Goal: Entertainment & Leisure: Consume media (video, audio)

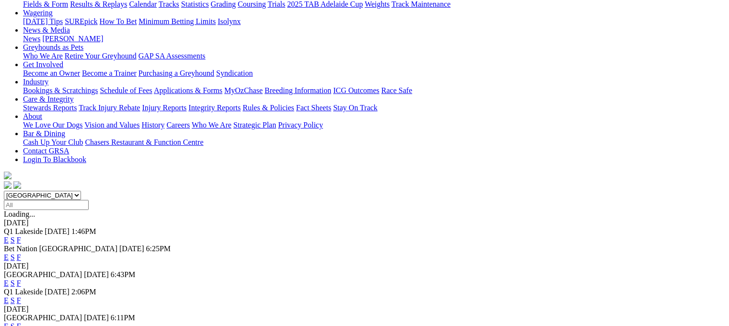
scroll to position [144, 0]
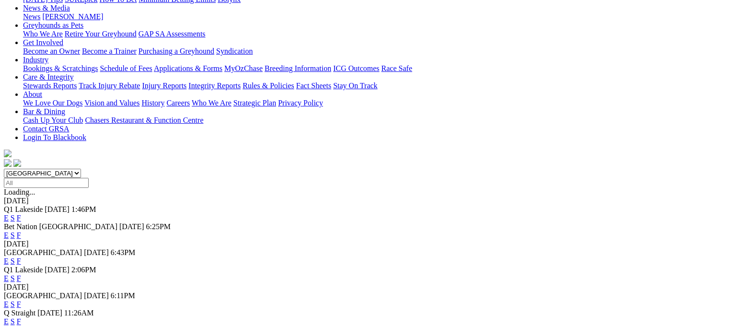
click at [9, 274] on link "E" at bounding box center [6, 278] width 5 height 8
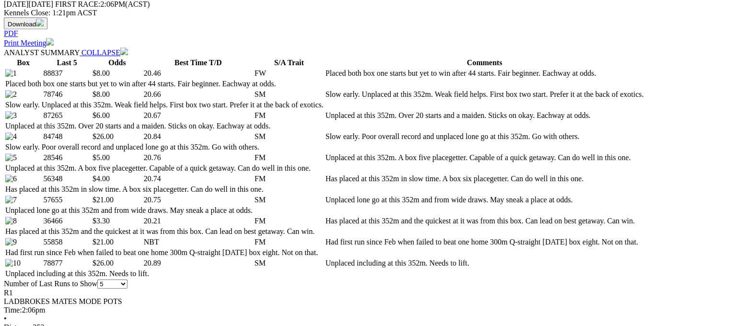
scroll to position [479, 0]
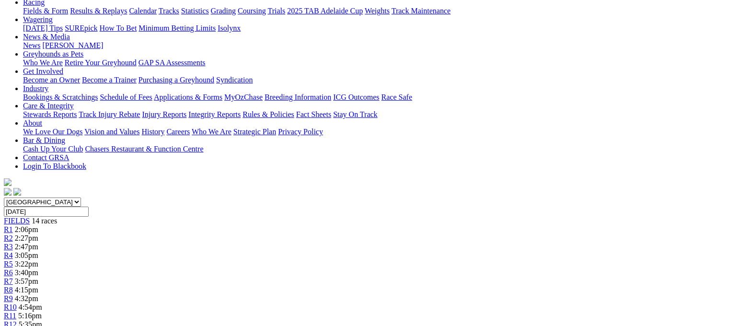
scroll to position [0, 0]
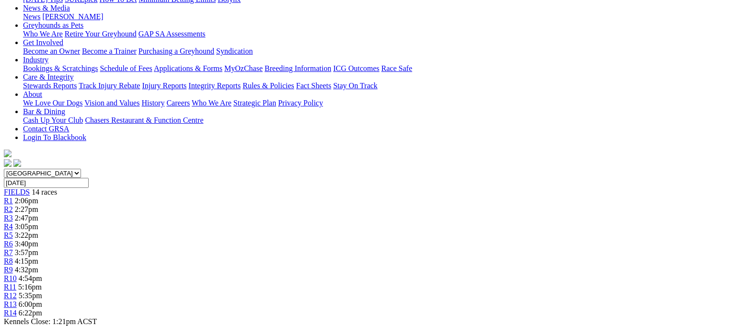
scroll to position [288, 0]
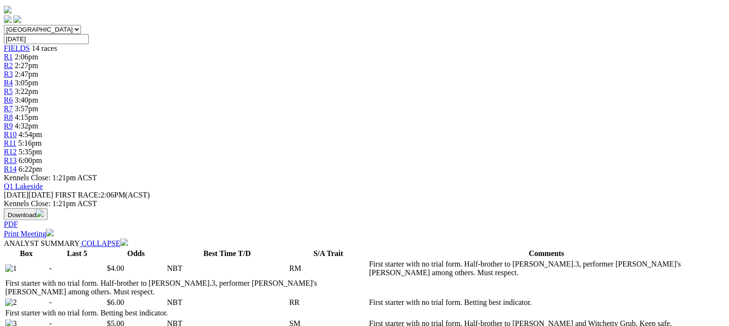
select select "20"
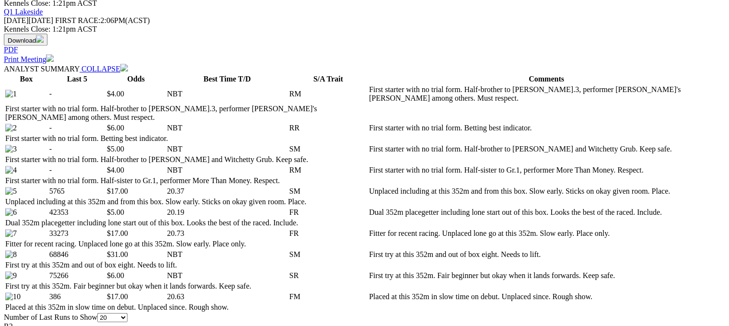
scroll to position [479, 0]
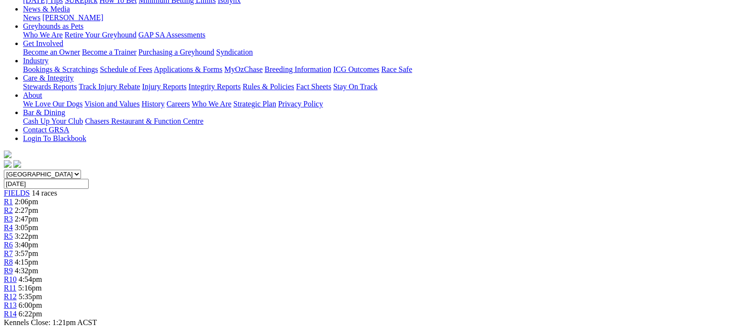
scroll to position [0, 0]
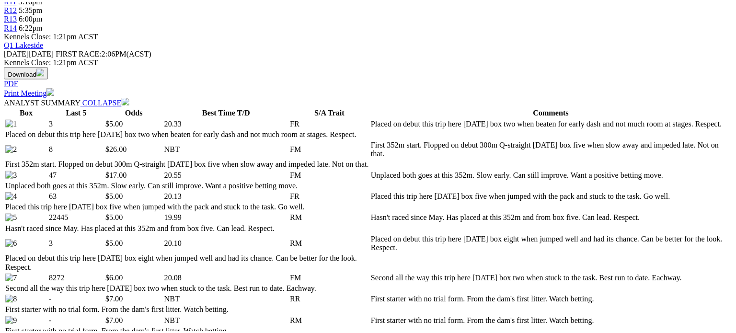
scroll to position [431, 0]
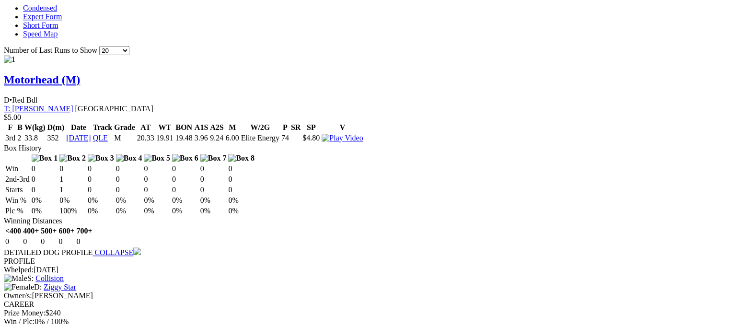
scroll to position [1007, 0]
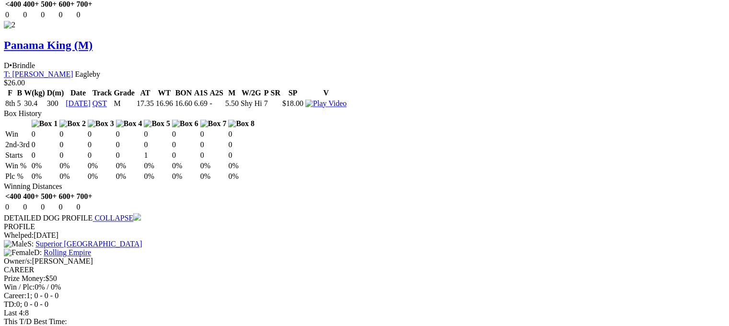
scroll to position [1486, 0]
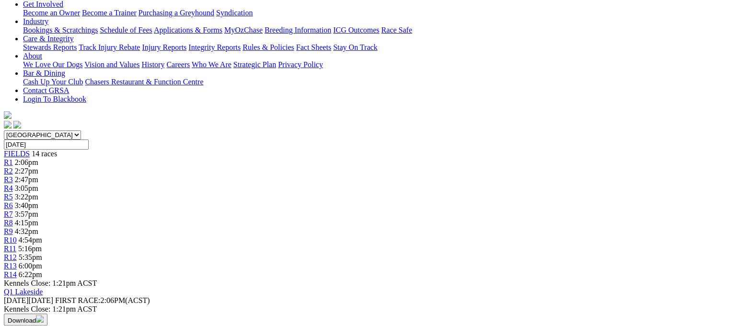
scroll to position [0, 0]
